Goal: Transaction & Acquisition: Purchase product/service

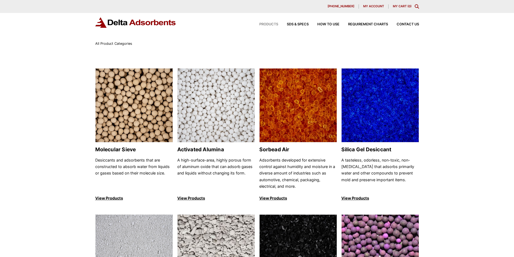
click at [262, 24] on span "Products" at bounding box center [268, 25] width 19 height 4
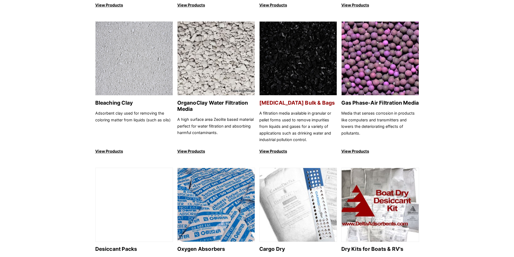
scroll to position [270, 0]
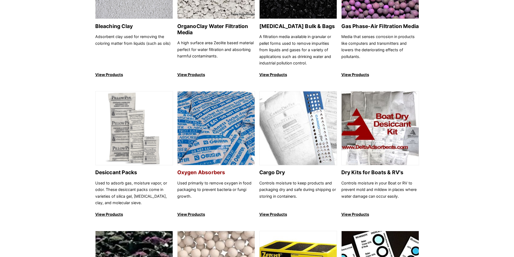
click at [191, 210] on link "Oxygen Absorbers Used primarily to remove oxygen in food packaging to prevent b…" at bounding box center [216, 154] width 78 height 127
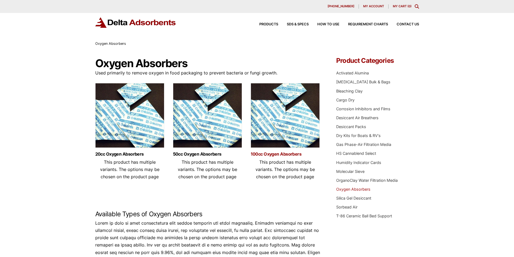
click at [271, 156] on link "100cc Oxygen Absorbers" at bounding box center [285, 154] width 69 height 5
